Goal: Find specific page/section: Find specific page/section

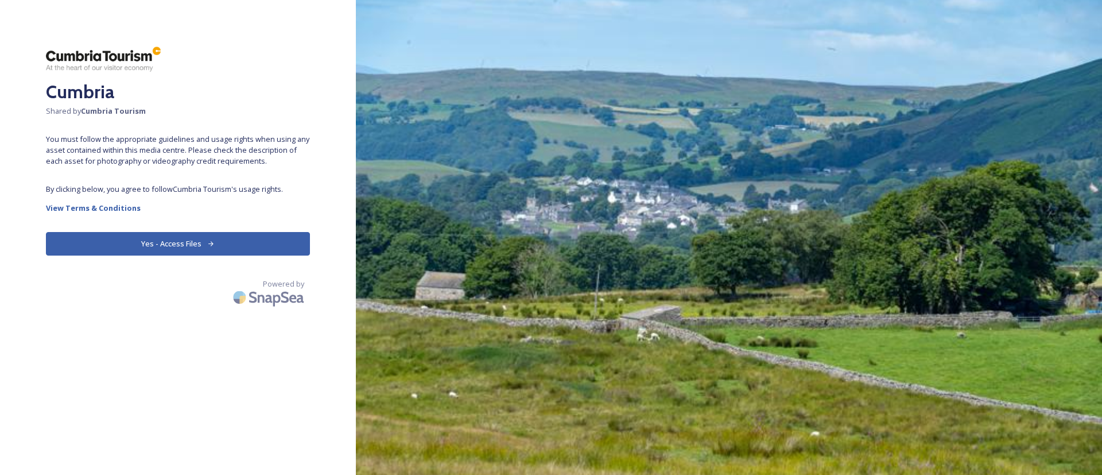
click at [271, 239] on button "Yes - Access Files" at bounding box center [178, 244] width 264 height 24
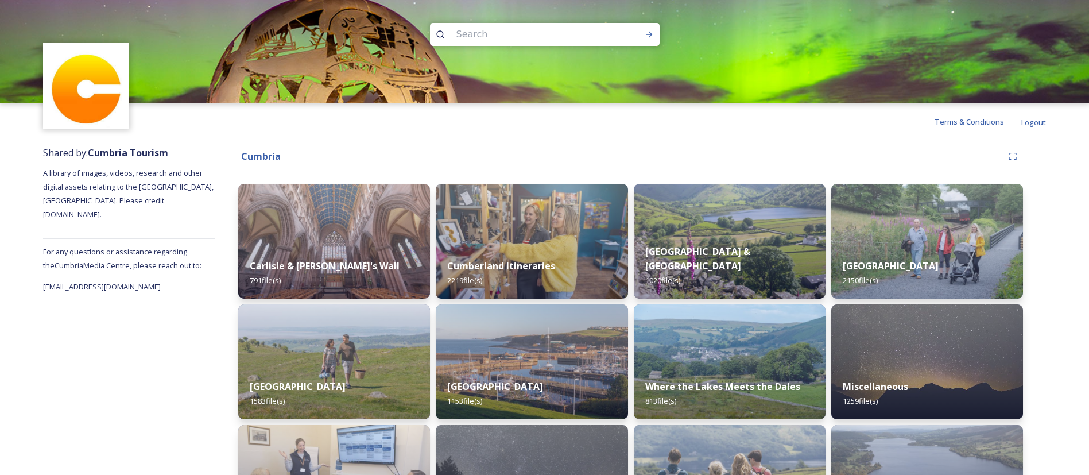
click at [482, 36] on input at bounding box center [529, 34] width 157 height 25
type input "epiaricum"
click at [468, 28] on span "epiaricum" at bounding box center [473, 34] width 45 height 17
paste span
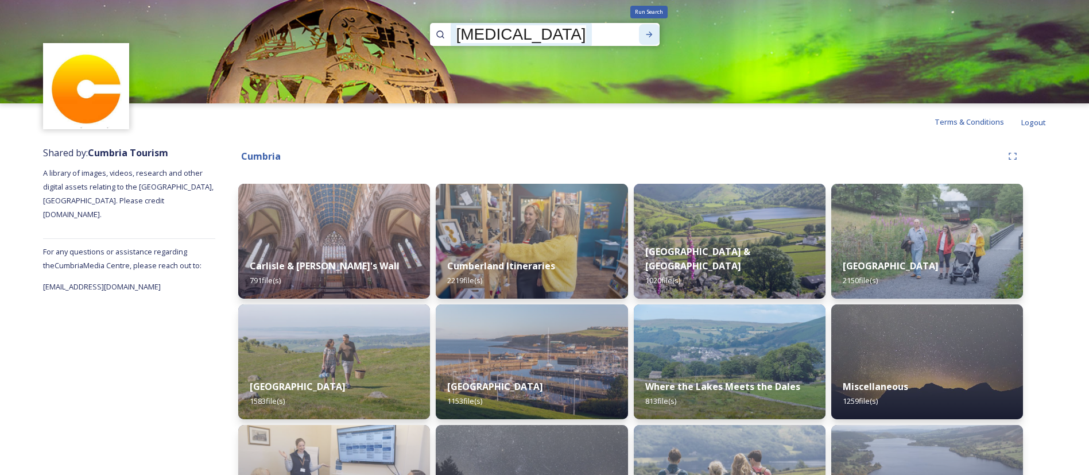
click at [650, 31] on icon at bounding box center [649, 34] width 9 height 9
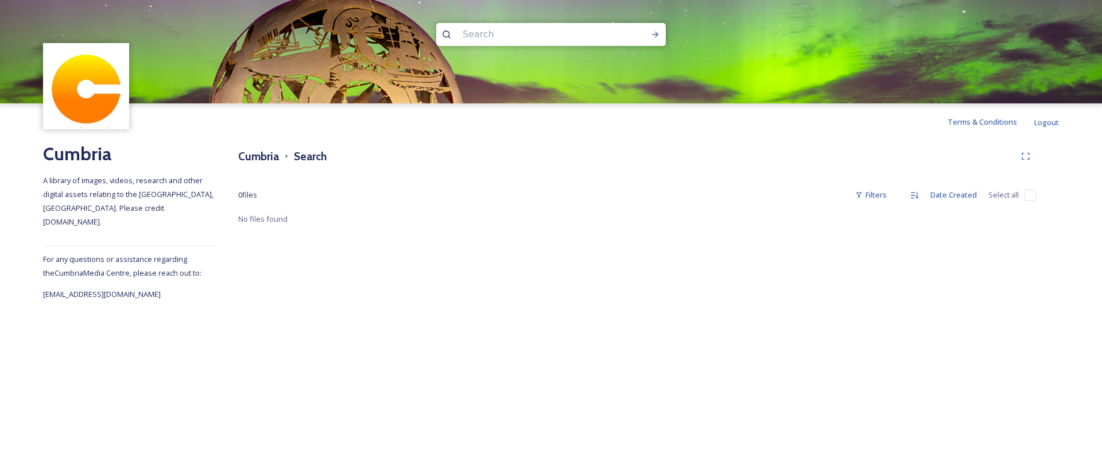
click at [566, 36] on input at bounding box center [535, 34] width 157 height 25
